Goal: Task Accomplishment & Management: Use online tool/utility

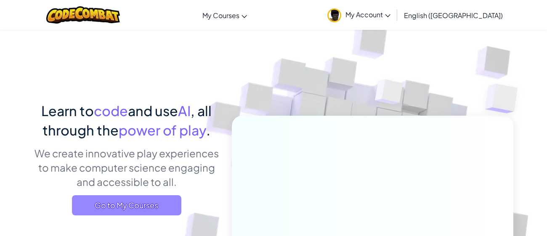
click at [161, 203] on span "Go to My Courses" at bounding box center [126, 205] width 109 height 20
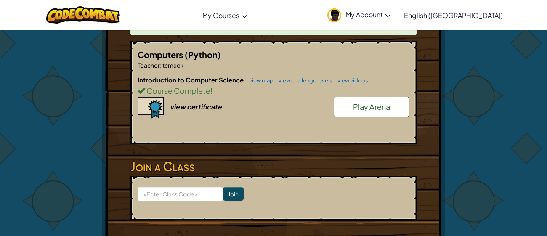
scroll to position [207, 0]
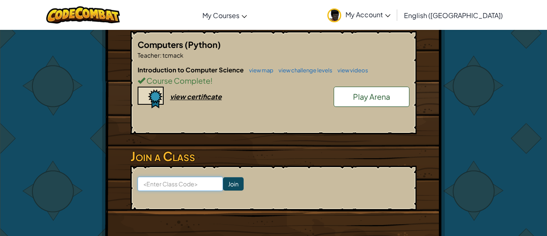
click at [199, 177] on input at bounding box center [180, 184] width 85 height 14
type input "Babybearfruit"
click at [239, 177] on input "Join" at bounding box center [233, 183] width 21 height 13
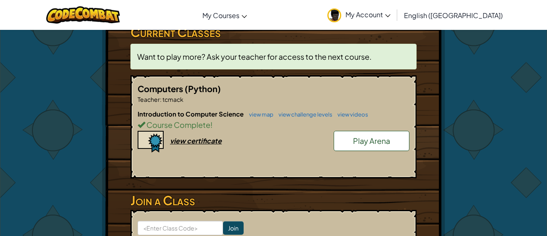
scroll to position [163, 0]
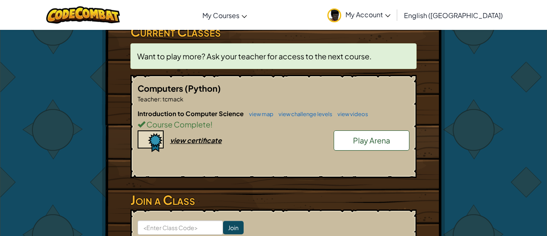
click at [395, 131] on link "Play Arena" at bounding box center [372, 141] width 76 height 20
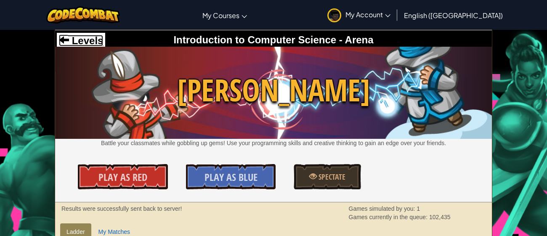
click at [87, 43] on span "Levels" at bounding box center [86, 40] width 34 height 11
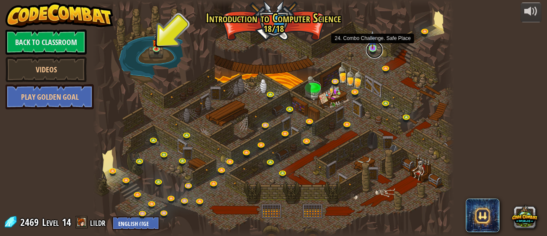
click at [374, 50] on link at bounding box center [374, 50] width 17 height 17
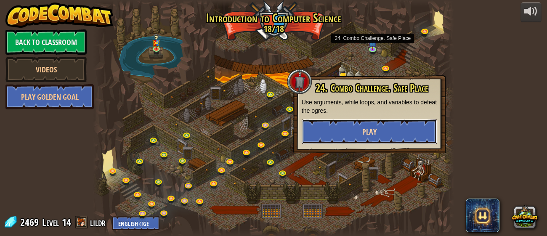
click at [385, 127] on button "Play" at bounding box center [370, 131] width 136 height 25
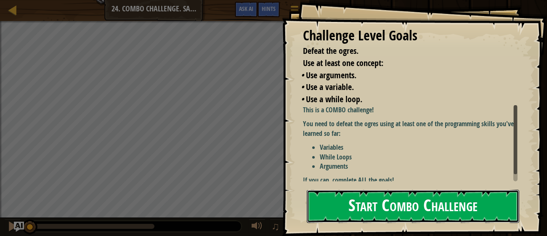
click at [412, 196] on button "Start Combo Challenge" at bounding box center [413, 206] width 213 height 33
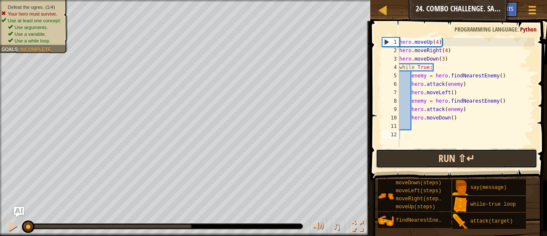
click at [420, 161] on button "Run ⇧↵" at bounding box center [457, 158] width 162 height 19
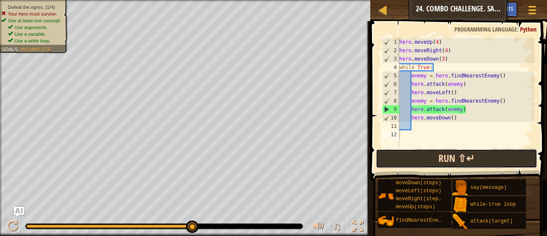
click at [464, 164] on button "Run ⇧↵" at bounding box center [457, 158] width 162 height 19
click at [454, 164] on button "Run ⇧↵" at bounding box center [457, 158] width 162 height 19
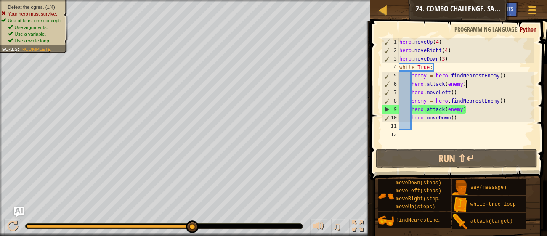
click at [470, 84] on div "hero . moveUp ( 4 ) hero . moveRight ( 4 ) hero . moveDown ( 3 ) while True : e…" at bounding box center [466, 101] width 137 height 126
type textarea "hero.attack(enemy)"
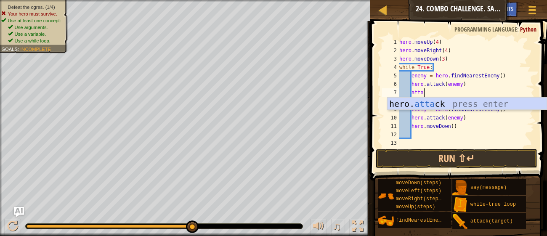
scroll to position [3, 2]
click at [483, 100] on div "hero. attack press enter" at bounding box center [467, 117] width 159 height 38
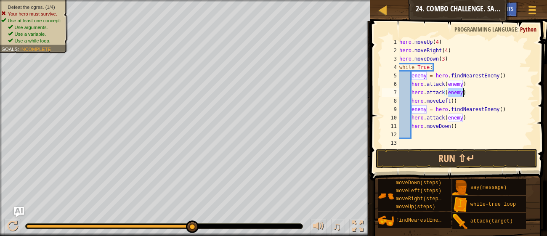
type textarea "hero.attack(enemy)"
click at [462, 93] on div "hero . moveUp ( 4 ) hero . moveRight ( 4 ) hero . moveDown ( 3 ) while True : e…" at bounding box center [466, 92] width 137 height 109
click at [466, 119] on div "hero . moveUp ( 4 ) hero . moveRight ( 4 ) hero . moveDown ( 3 ) while True : e…" at bounding box center [466, 101] width 137 height 126
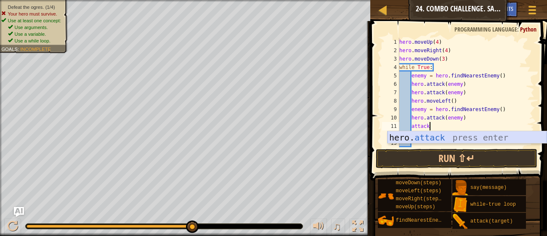
click at [483, 136] on div "hero. attack press enter" at bounding box center [467, 150] width 159 height 38
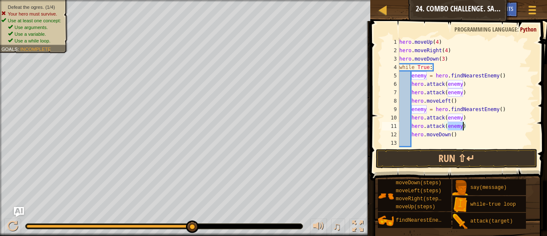
click at [465, 129] on div "hero . moveUp ( 4 ) hero . moveRight ( 4 ) hero . moveDown ( 3 ) while True : e…" at bounding box center [466, 101] width 137 height 126
type textarea "hero.attack(enemy)"
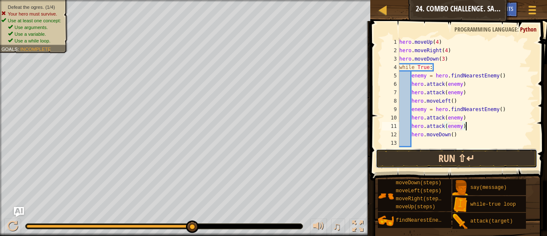
click at [467, 159] on button "Run ⇧↵" at bounding box center [457, 158] width 162 height 19
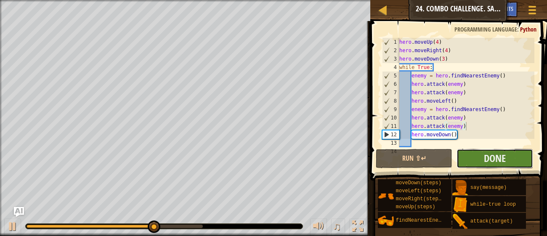
click at [519, 158] on button "Done" at bounding box center [495, 158] width 77 height 19
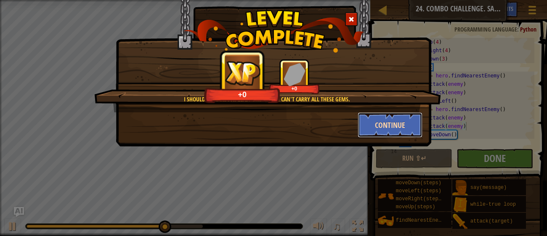
click at [383, 119] on button "Continue" at bounding box center [390, 124] width 65 height 25
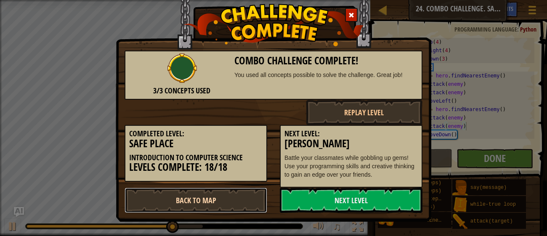
click at [182, 205] on link "Back to Map" at bounding box center [196, 200] width 143 height 25
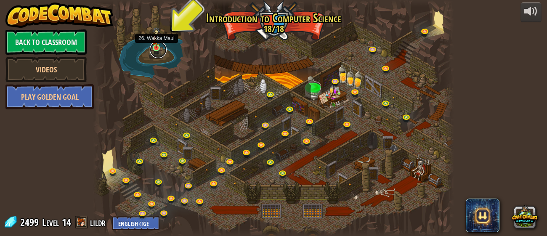
click at [154, 49] on link at bounding box center [158, 49] width 17 height 17
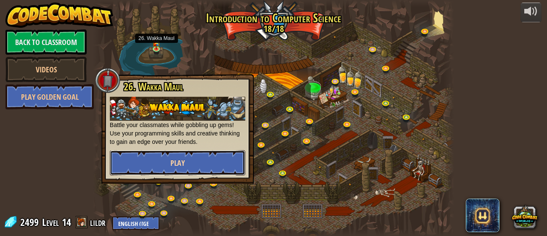
click at [188, 161] on button "Play" at bounding box center [178, 162] width 136 height 25
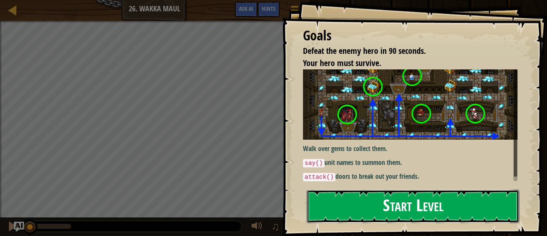
click at [355, 199] on button "Start Level" at bounding box center [413, 206] width 213 height 33
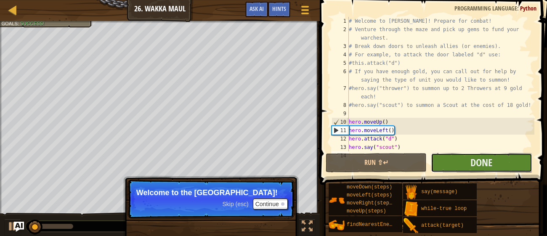
click at [453, 164] on button "Done" at bounding box center [481, 162] width 101 height 19
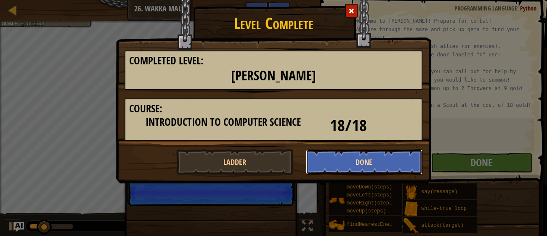
click at [399, 163] on button "Done" at bounding box center [364, 161] width 117 height 25
